Goal: Contribute content

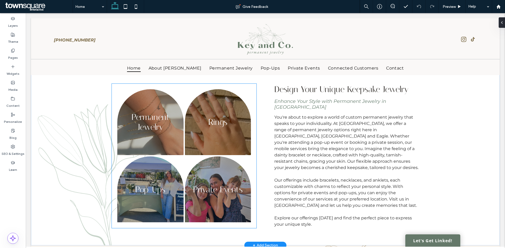
drag, startPoint x: 26, startPoint y: 13, endPoint x: 214, endPoint y: 121, distance: 217.5
click at [214, 121] on link at bounding box center [218, 122] width 66 height 66
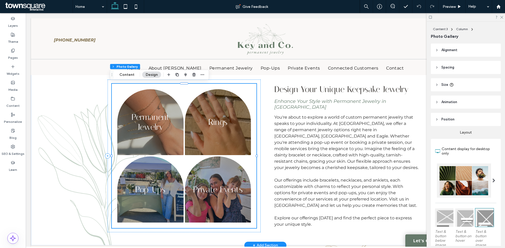
click at [154, 115] on link at bounding box center [150, 122] width 66 height 66
click at [230, 120] on link at bounding box center [218, 122] width 66 height 66
click at [221, 120] on link at bounding box center [218, 122] width 66 height 66
click at [121, 76] on button "Content" at bounding box center [127, 75] width 22 height 6
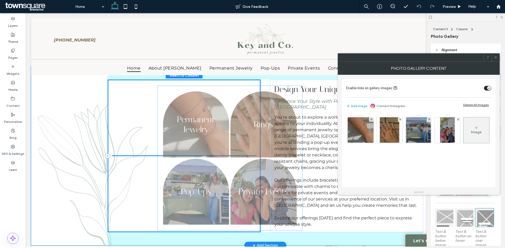
drag, startPoint x: 152, startPoint y: 176, endPoint x: 111, endPoint y: 105, distance: 82.6
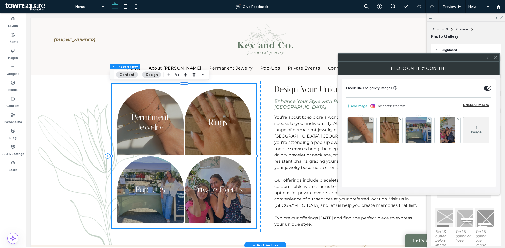
click at [217, 120] on link at bounding box center [218, 122] width 66 height 66
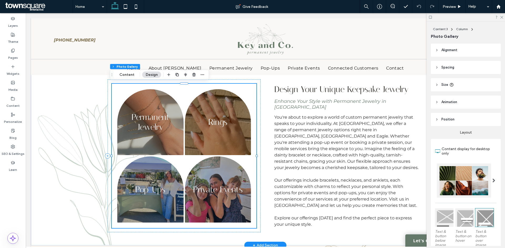
click at [217, 120] on link at bounding box center [218, 122] width 66 height 66
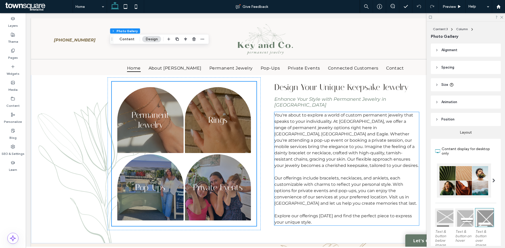
scroll to position [184, 0]
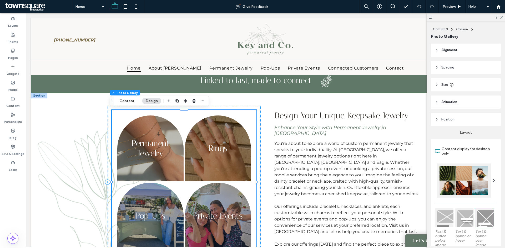
click at [219, 141] on link at bounding box center [218, 149] width 66 height 66
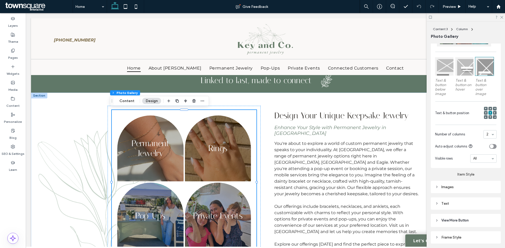
scroll to position [169, 0]
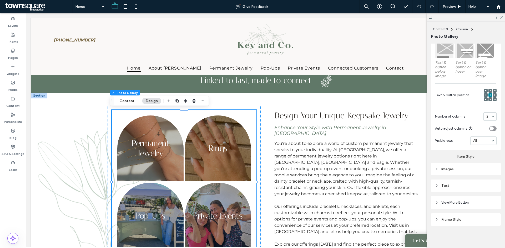
click at [435, 169] on icon at bounding box center [437, 169] width 4 height 4
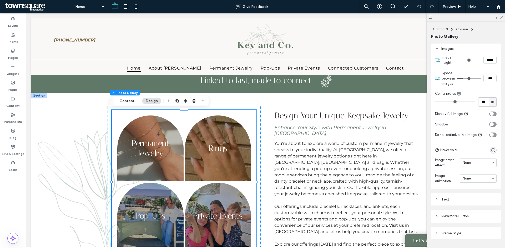
scroll to position [304, 0]
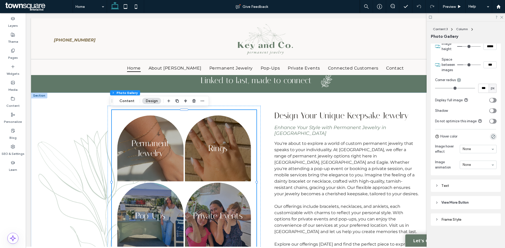
click at [459, 206] on header "View More Button" at bounding box center [466, 202] width 70 height 13
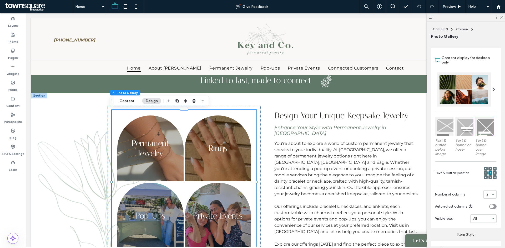
scroll to position [92, 0]
click at [214, 146] on link at bounding box center [218, 149] width 66 height 66
click at [149, 99] on button "Design" at bounding box center [151, 101] width 19 height 6
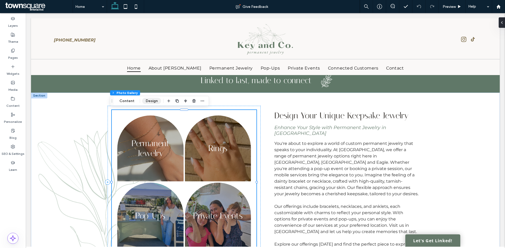
click at [149, 99] on button "Design" at bounding box center [151, 101] width 19 height 6
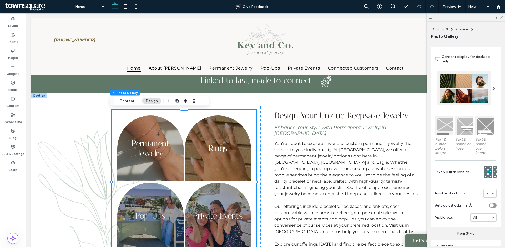
click at [492, 88] on span at bounding box center [493, 88] width 3 height 4
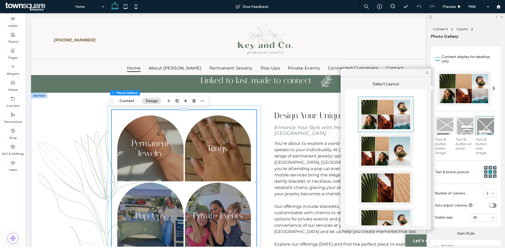
click at [426, 70] on span at bounding box center [427, 73] width 5 height 8
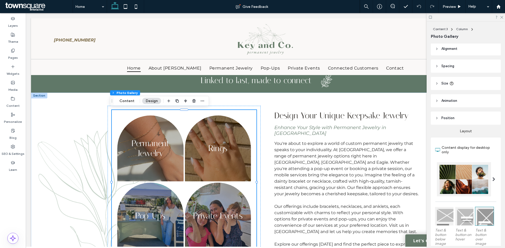
scroll to position [0, 0]
click at [436, 66] on icon at bounding box center [437, 68] width 4 height 4
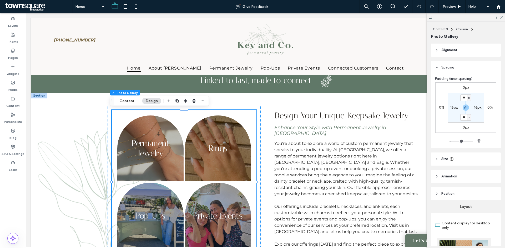
click at [437, 48] on header "Alignment" at bounding box center [466, 50] width 70 height 13
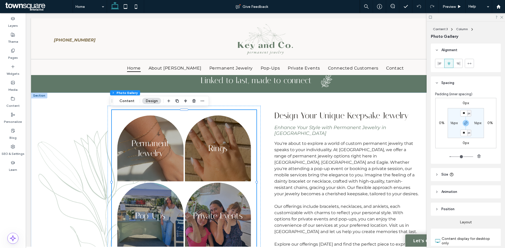
click at [438, 51] on icon at bounding box center [437, 50] width 4 height 4
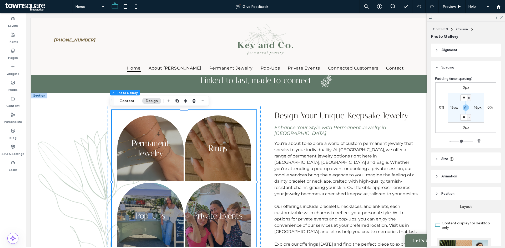
click at [438, 67] on icon at bounding box center [437, 68] width 4 height 4
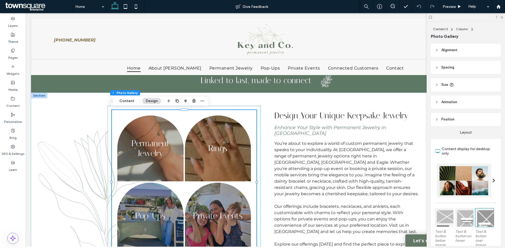
click at [436, 84] on use at bounding box center [436, 85] width 1 height 2
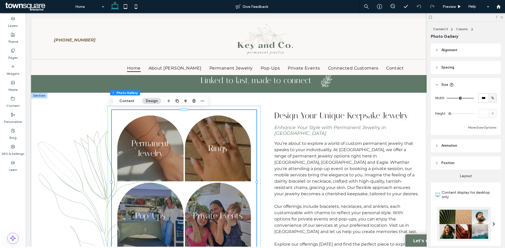
click at [436, 144] on icon at bounding box center [437, 146] width 4 height 4
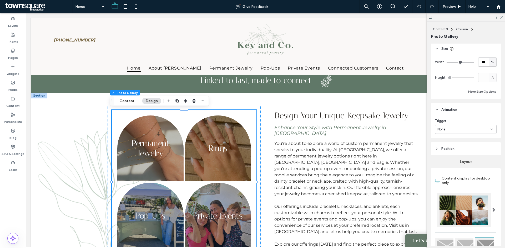
scroll to position [53, 0]
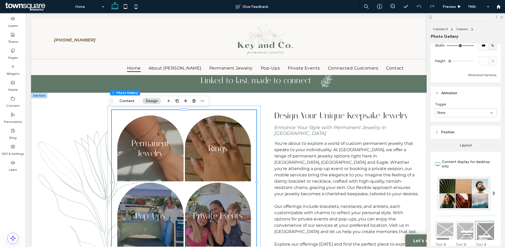
click at [435, 130] on header "Position" at bounding box center [466, 132] width 70 height 13
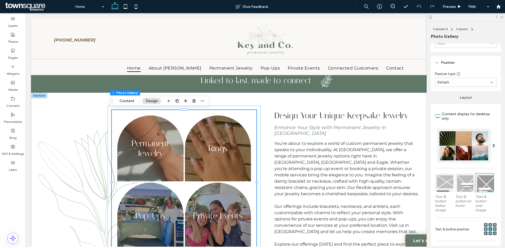
scroll to position [158, 0]
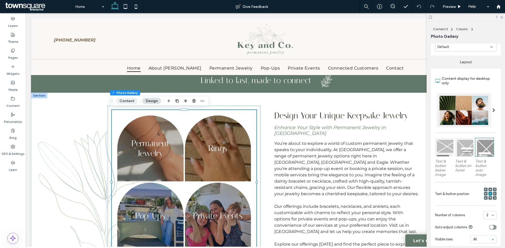
click at [124, 100] on button "Content" at bounding box center [127, 101] width 22 height 6
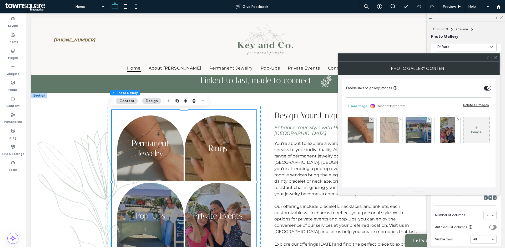
click at [385, 135] on img at bounding box center [389, 130] width 19 height 26
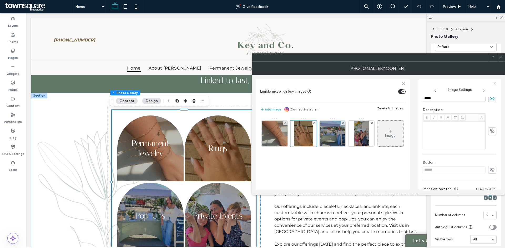
scroll to position [101, 0]
click at [441, 124] on input "*****" at bounding box center [453, 124] width 63 height 7
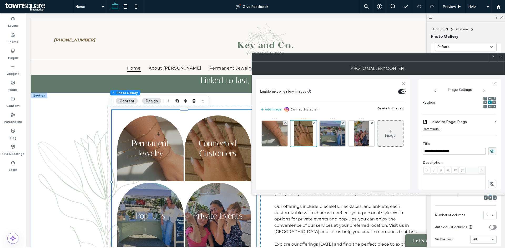
scroll to position [75, 0]
type input "**********"
click at [494, 122] on span at bounding box center [495, 122] width 2 height 2
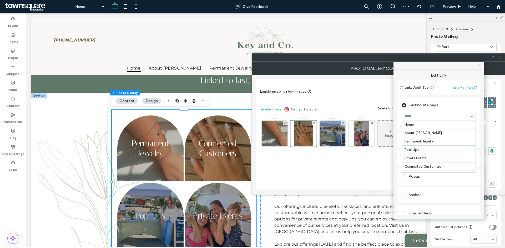
scroll to position [25, 0]
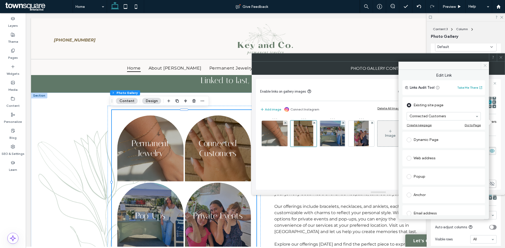
click at [483, 66] on icon at bounding box center [485, 66] width 4 height 4
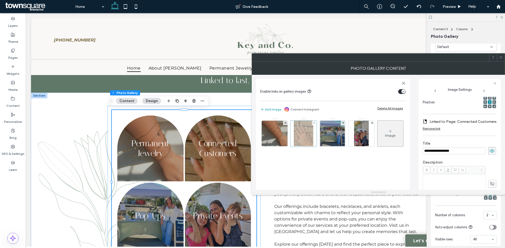
click at [309, 137] on div at bounding box center [303, 134] width 26 height 26
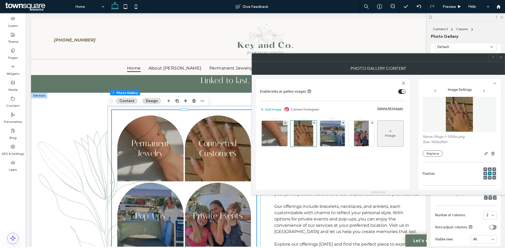
scroll to position [0, 0]
click at [438, 156] on button "Replace" at bounding box center [432, 157] width 20 height 6
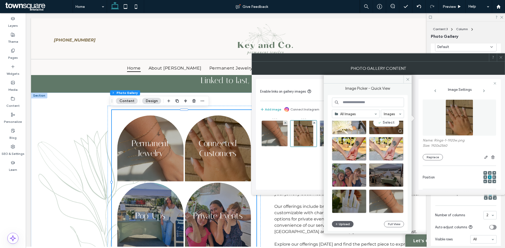
scroll to position [131, 0]
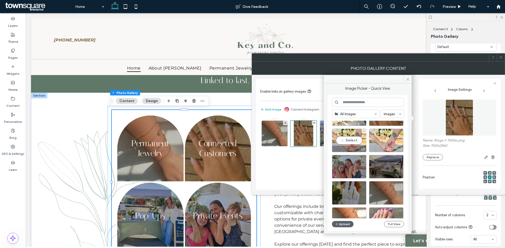
click at [352, 141] on div "Select" at bounding box center [349, 141] width 34 height 24
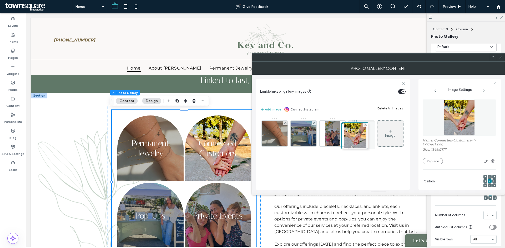
drag, startPoint x: 300, startPoint y: 134, endPoint x: 351, endPoint y: 136, distance: 50.8
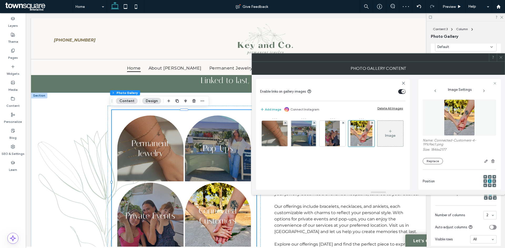
click at [501, 59] on icon at bounding box center [501, 57] width 4 height 4
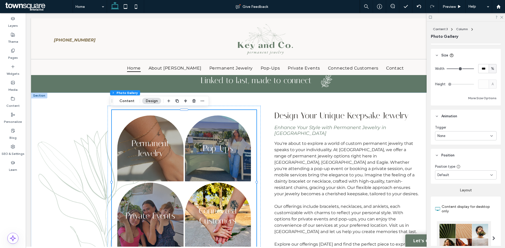
scroll to position [26, 0]
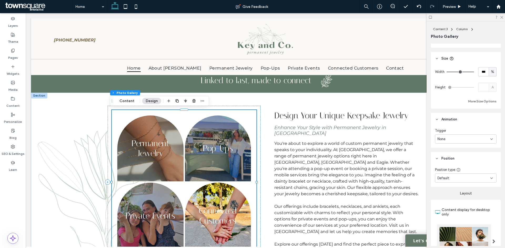
click at [209, 194] on link at bounding box center [218, 216] width 66 height 66
drag, startPoint x: 131, startPoint y: 103, endPoint x: 129, endPoint y: 96, distance: 7.2
click at [131, 103] on button "Content" at bounding box center [127, 101] width 22 height 6
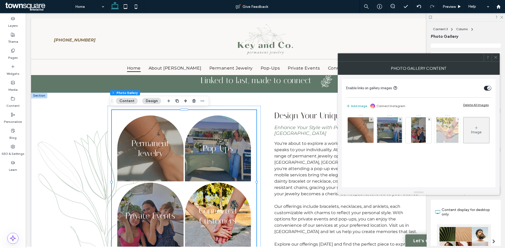
click at [446, 133] on img at bounding box center [447, 130] width 22 height 26
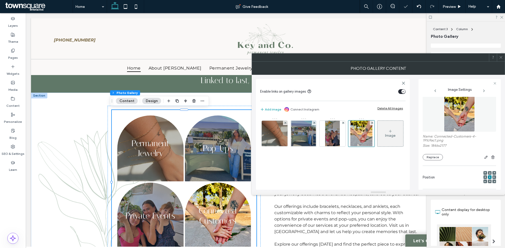
scroll to position [0, 0]
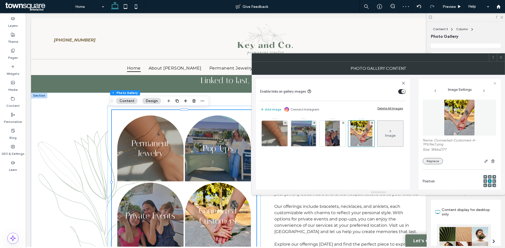
click at [431, 161] on button "Replace" at bounding box center [432, 161] width 20 height 6
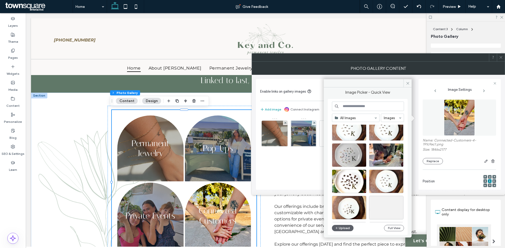
scroll to position [594, 0]
click at [387, 157] on div "Select" at bounding box center [386, 156] width 34 height 24
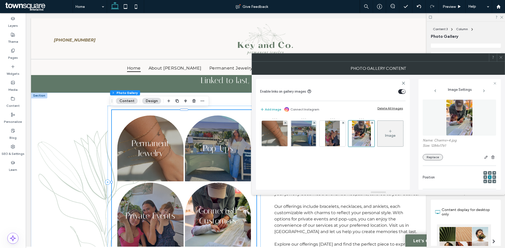
click at [428, 156] on button "Replace" at bounding box center [432, 157] width 20 height 6
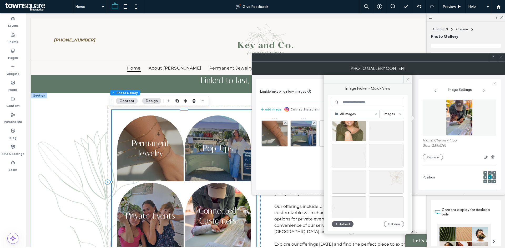
scroll to position [888, 0]
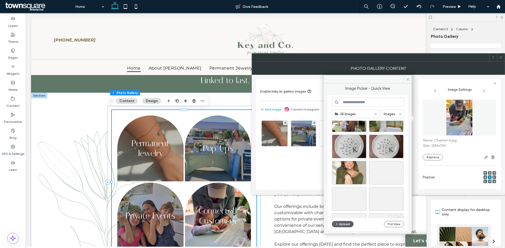
click at [502, 59] on icon at bounding box center [501, 57] width 4 height 4
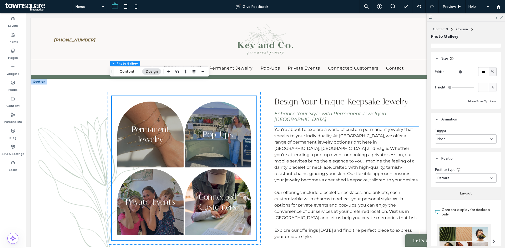
scroll to position [184, 0]
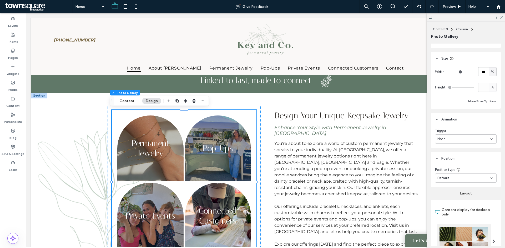
click at [265, 113] on div "Permanent Jewelry Button Pop-Ups Button Private Events Button Connected Custome…" at bounding box center [265, 182] width 315 height 179
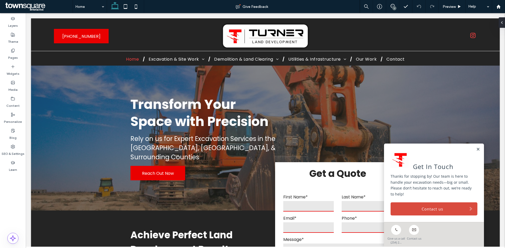
drag, startPoint x: 474, startPoint y: 148, endPoint x: 398, endPoint y: 147, distance: 75.2
click at [476, 148] on link at bounding box center [478, 149] width 4 height 4
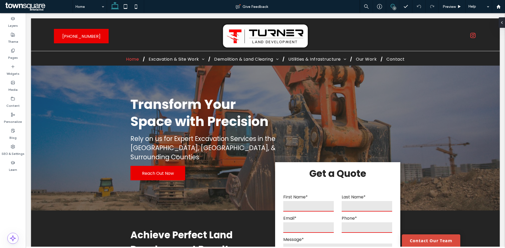
click at [392, 8] on icon at bounding box center [392, 6] width 4 height 4
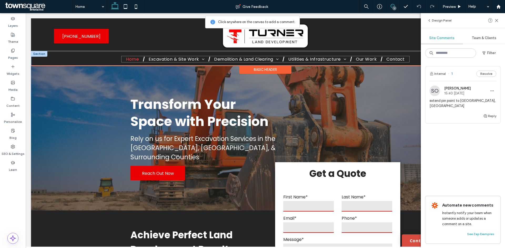
click at [139, 62] on link "Home" at bounding box center [132, 59] width 21 height 7
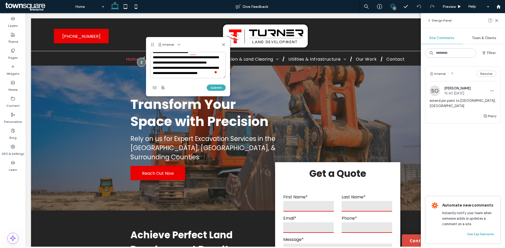
scroll to position [152, 0]
drag, startPoint x: 177, startPoint y: 73, endPoint x: 197, endPoint y: 68, distance: 20.0
click at [197, 68] on textarea "To enrich screen reader interactions, please activate Accessibility in Grammarl…" at bounding box center [187, 65] width 75 height 26
click at [188, 73] on textarea "To enrich screen reader interactions, please activate Accessibility in Grammarl…" at bounding box center [187, 65] width 75 height 26
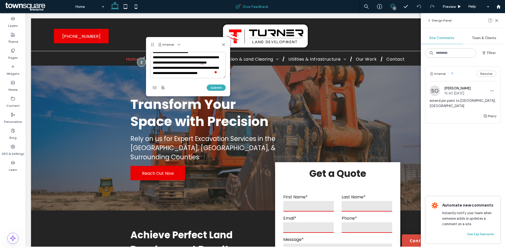
type textarea "**********"
click at [213, 89] on button "Submit" at bounding box center [216, 88] width 19 height 6
